Goal: Information Seeking & Learning: Stay updated

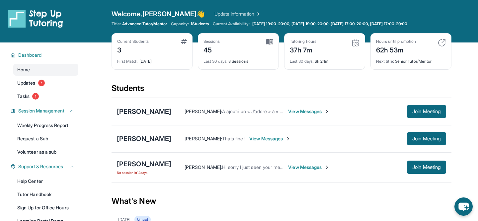
click at [355, 45] on img at bounding box center [355, 43] width 8 height 8
click at [352, 39] on img at bounding box center [355, 43] width 8 height 8
click at [242, 44] on div "Sessions 45" at bounding box center [238, 47] width 70 height 16
click at [37, 80] on link "Updates 7" at bounding box center [45, 83] width 65 height 12
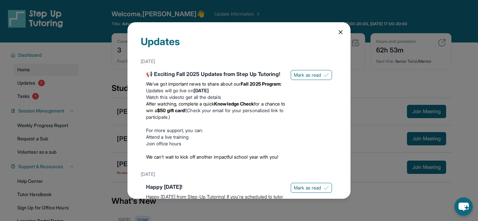
click at [92, 53] on div "Updates August 27th 📢 Exciting Fall 2025 Updates from Step Up Tutoring! We’ve g…" at bounding box center [239, 110] width 478 height 221
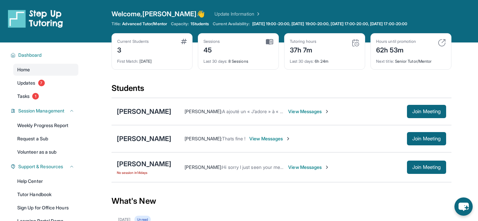
click at [123, 16] on span "Welcome, Rebecca 👋" at bounding box center [159, 13] width 94 height 9
click at [214, 15] on link "Update Information" at bounding box center [237, 14] width 46 height 7
click at [293, 54] on div "37h 49m" at bounding box center [304, 49] width 28 height 11
